Goal: Transaction & Acquisition: Purchase product/service

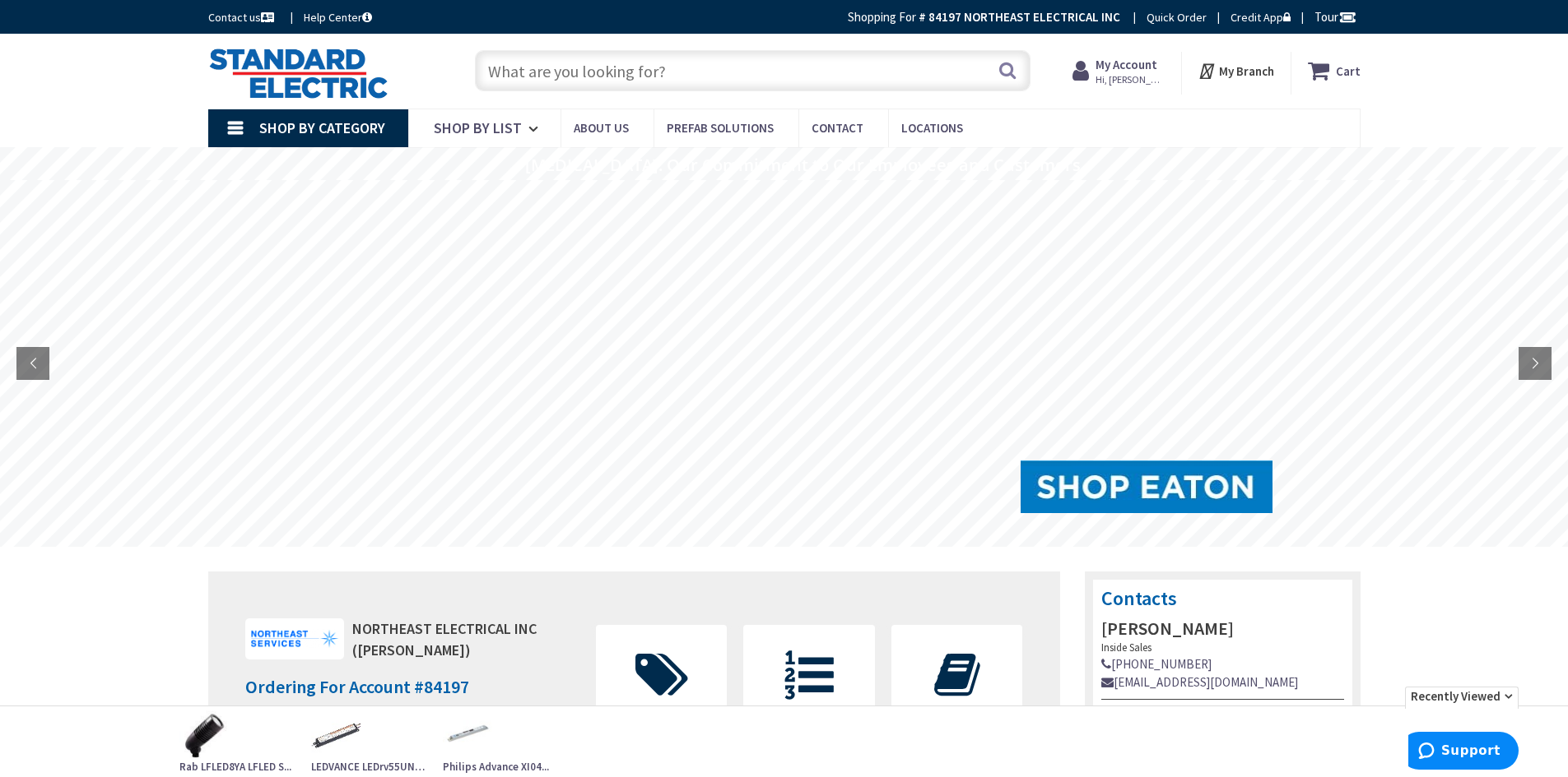
click at [556, 76] on input "text" at bounding box center [752, 71] width 555 height 41
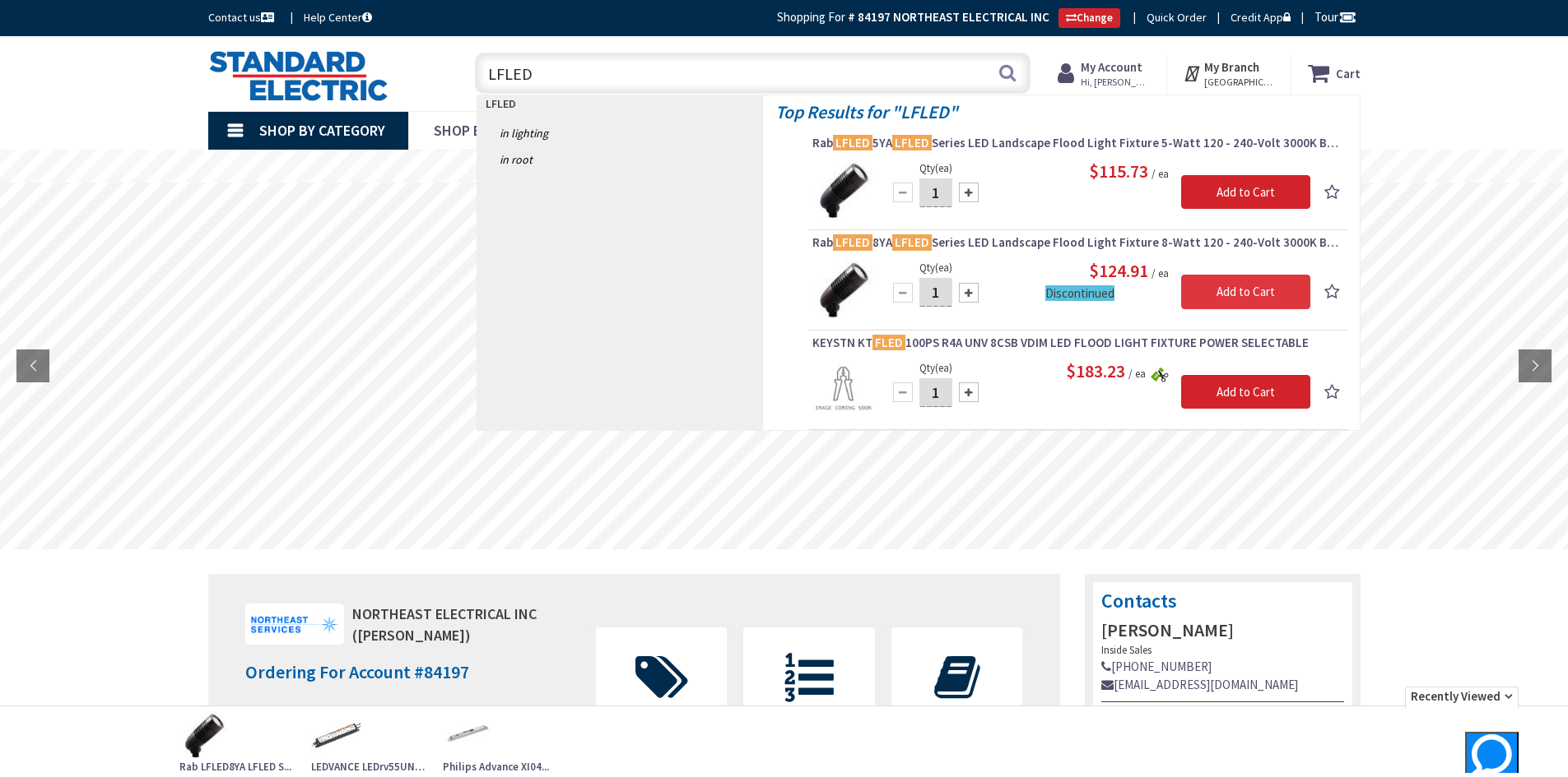
type input "LFLED"
click at [1242, 293] on input "Add to Cart" at bounding box center [1245, 292] width 129 height 34
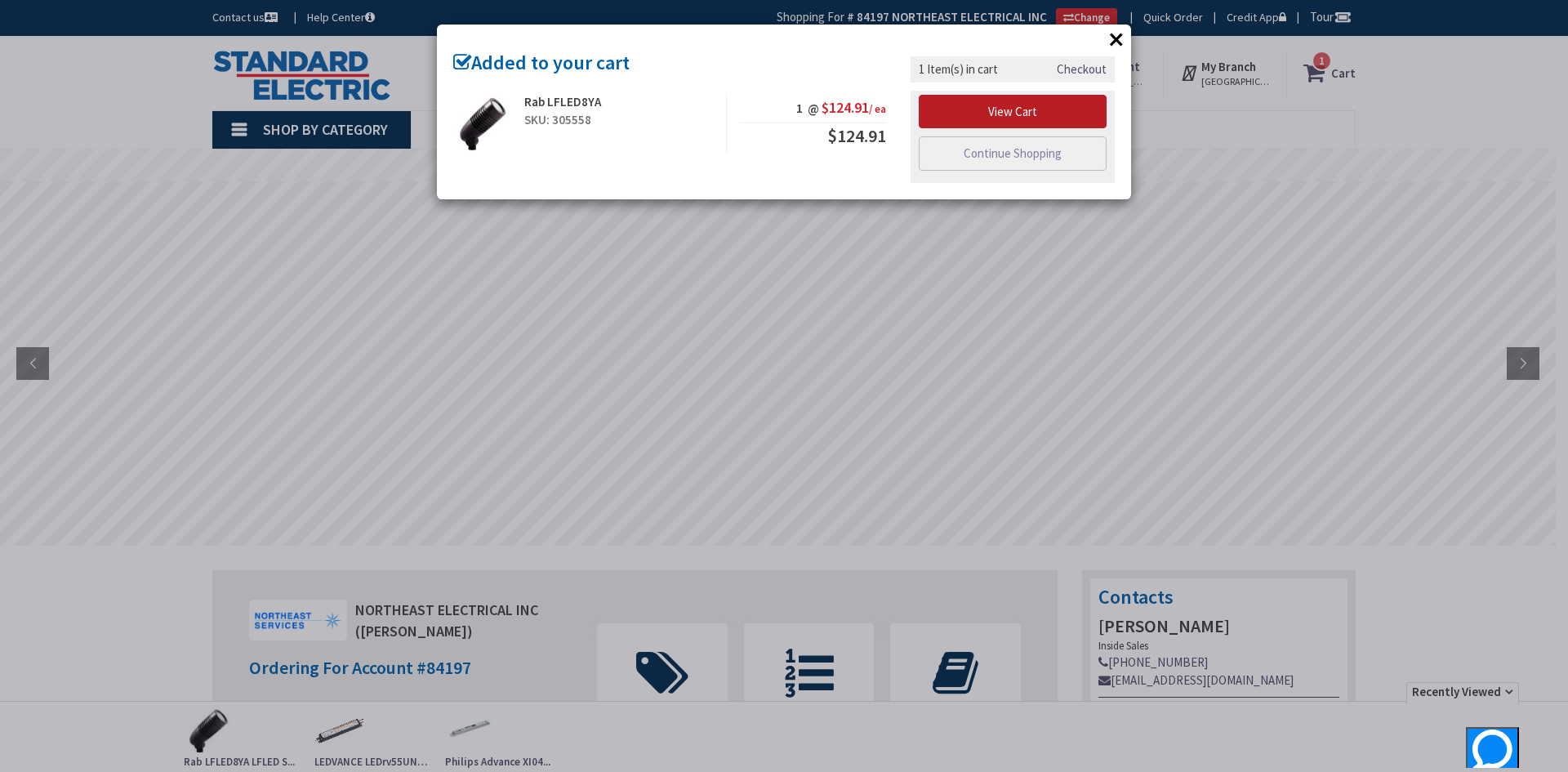
click at [992, 114] on link "View Cart" at bounding box center [1013, 112] width 188 height 34
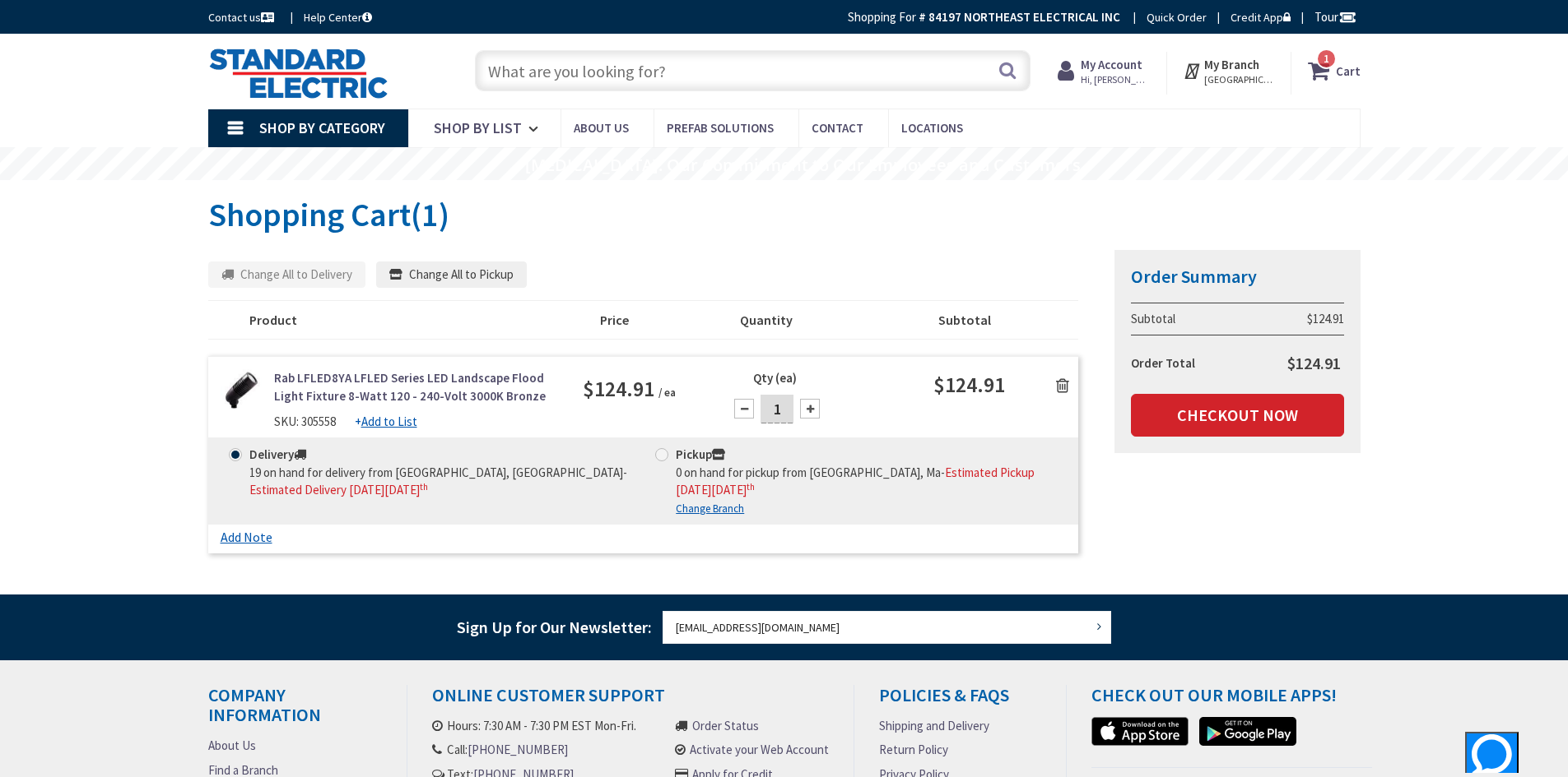
click at [312, 381] on link "Rab LFLED8YA LFLED Series LED Landscape Flood Light Fixture 8-Watt 120 - 240-Vo…" at bounding box center [417, 387] width 285 height 35
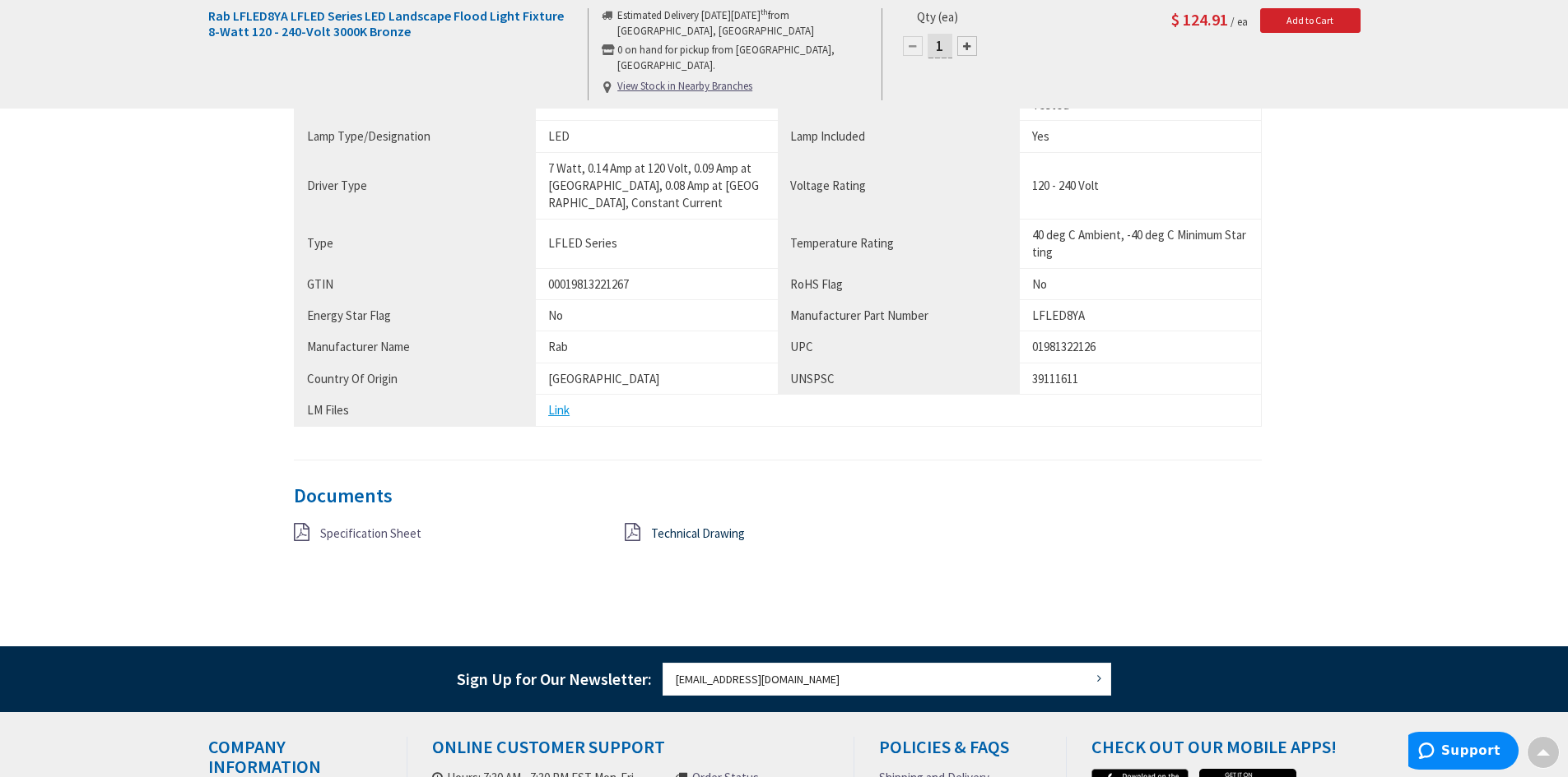
scroll to position [1152, 0]
click at [351, 534] on span "Specification Sheet" at bounding box center [370, 533] width 101 height 16
